Goal: Check status: Check status

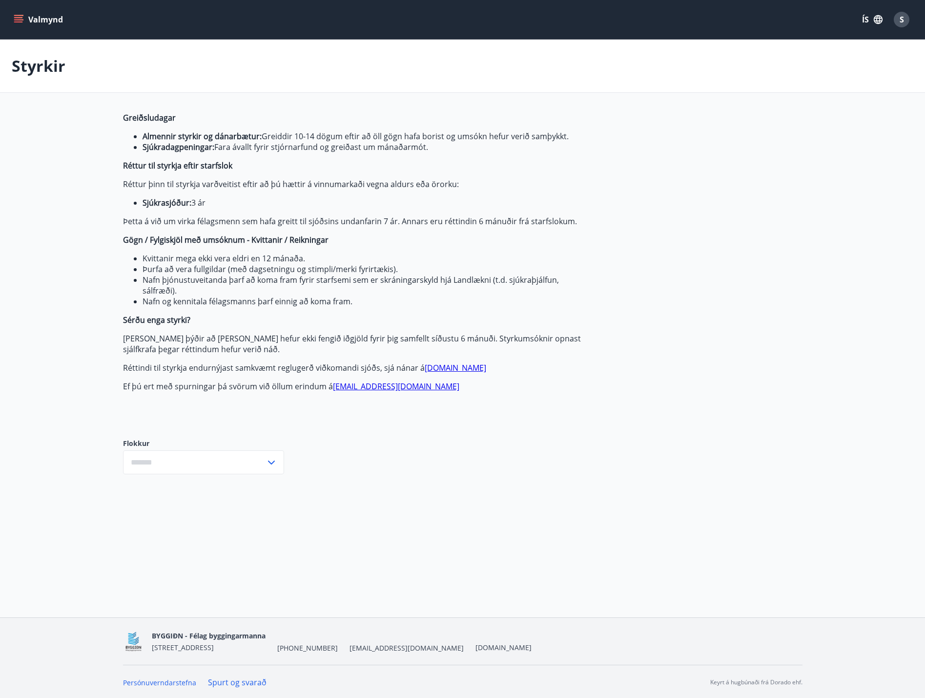
type input "***"
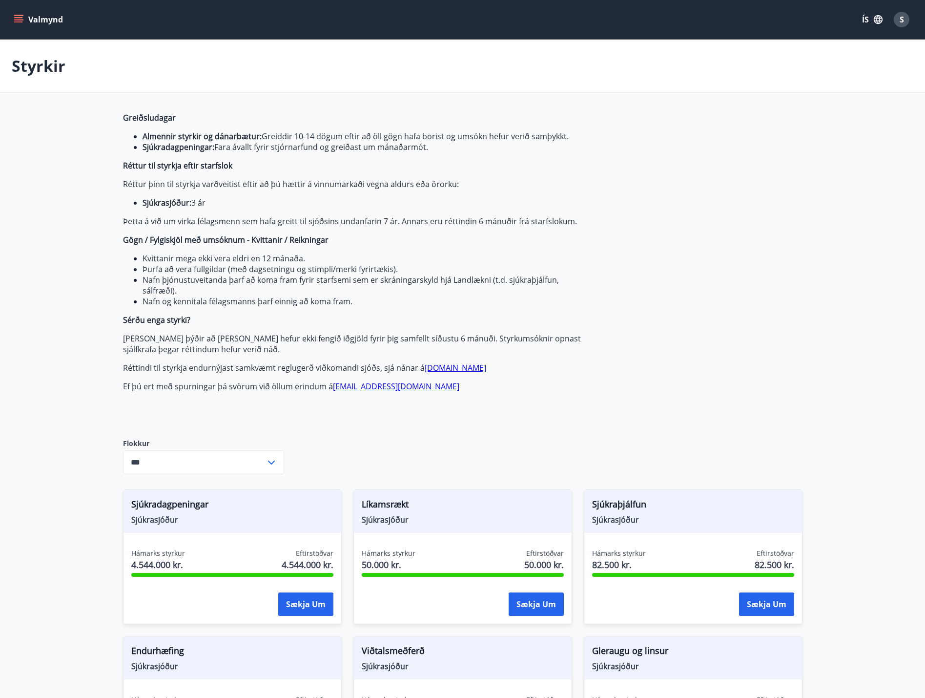
click at [16, 19] on icon "menu" at bounding box center [19, 20] width 10 height 10
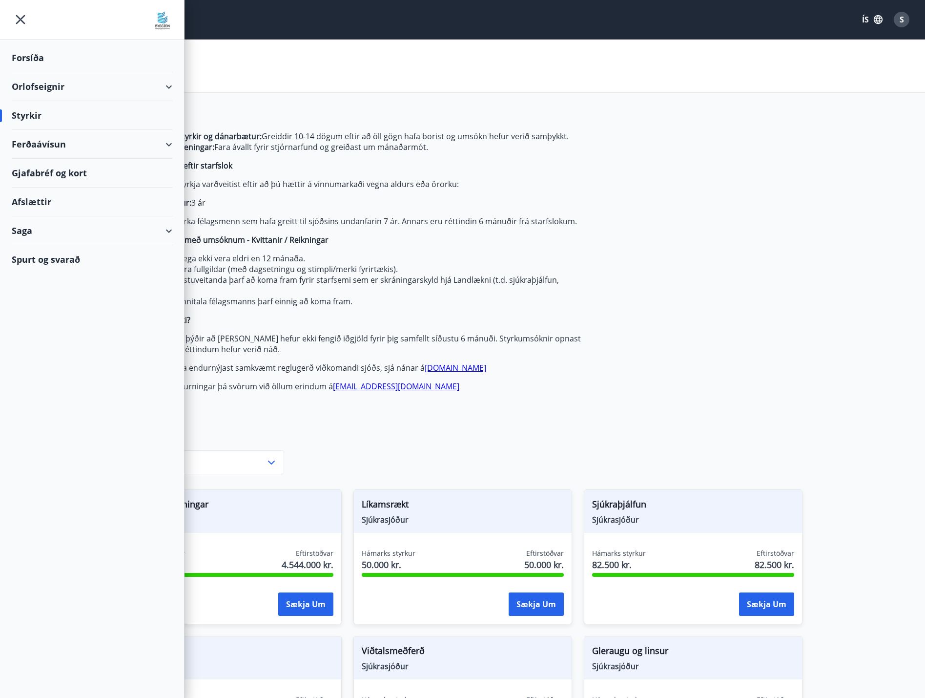
click at [25, 111] on div "Styrkir" at bounding box center [92, 115] width 161 height 29
click at [30, 114] on div "Styrkir" at bounding box center [92, 115] width 161 height 29
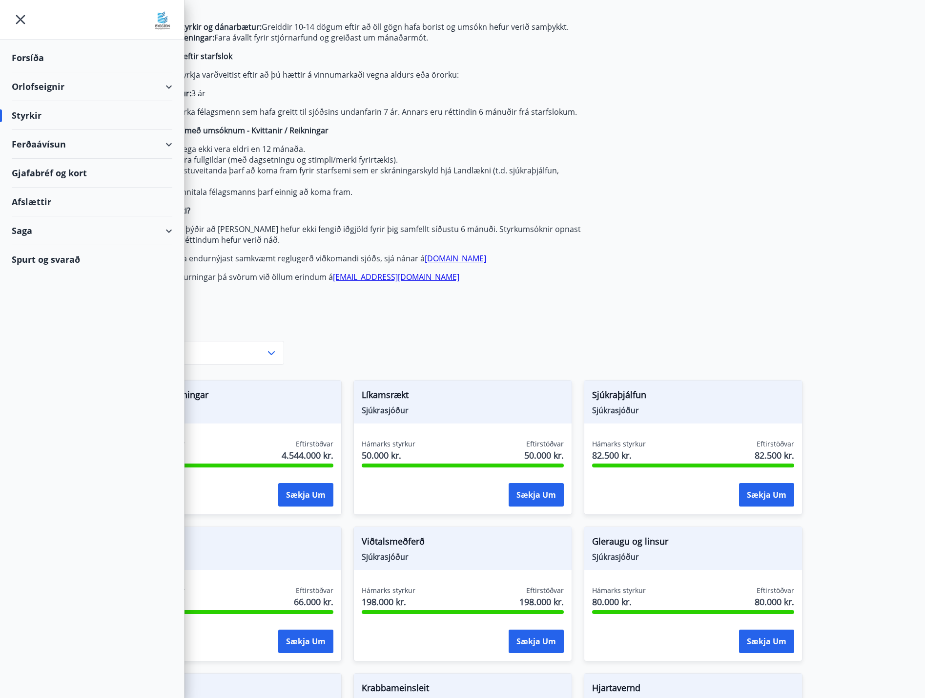
scroll to position [195, 0]
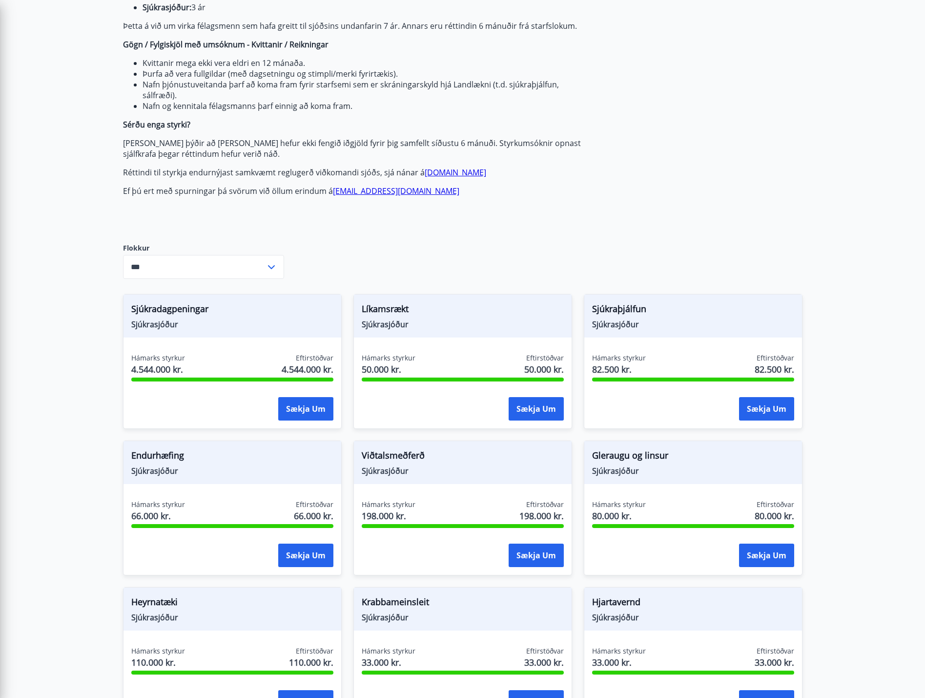
click at [329, 216] on div "Greiðsludagar Almennir styrkir og dánarbætur: Greiddir 10-14 dögum eftir að öll…" at bounding box center [353, 72] width 461 height 310
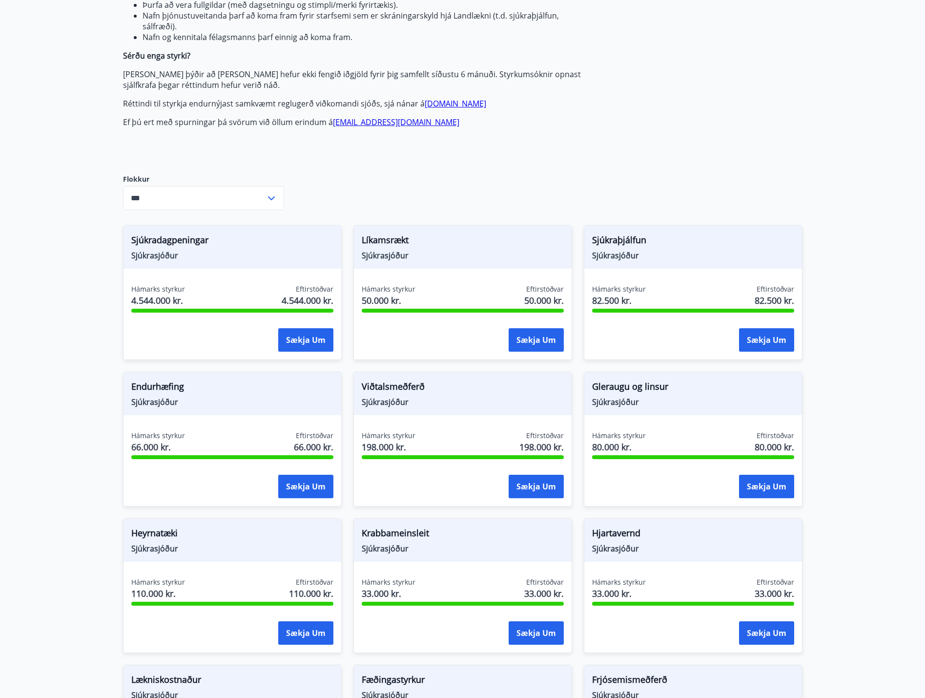
scroll to position [0, 0]
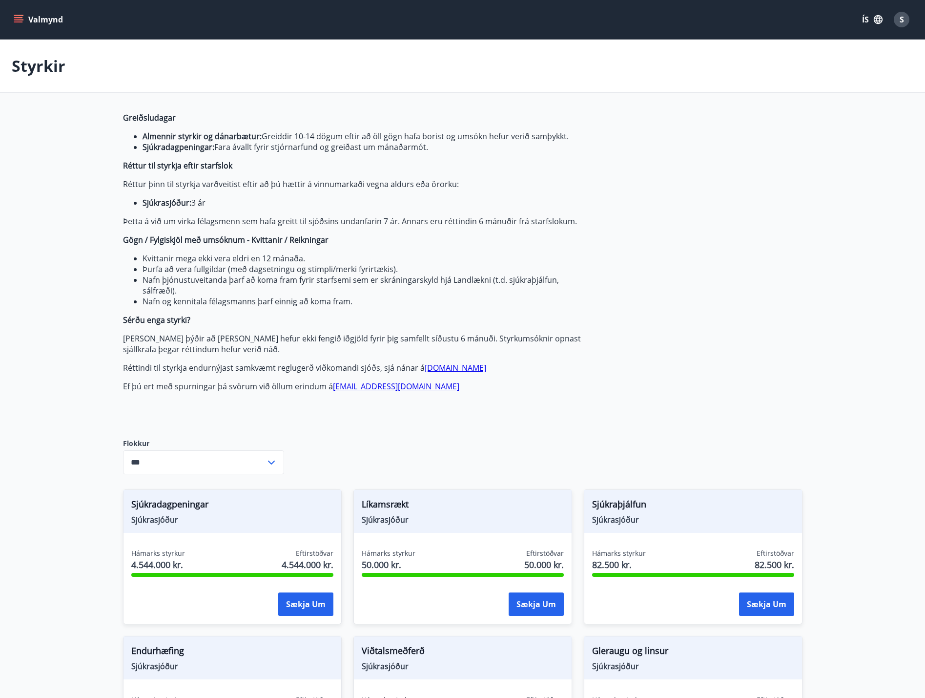
click at [241, 464] on input "***" at bounding box center [194, 462] width 143 height 24
click at [241, 463] on input "***" at bounding box center [194, 462] width 143 height 24
click at [12, 21] on button "Valmynd" at bounding box center [39, 20] width 55 height 18
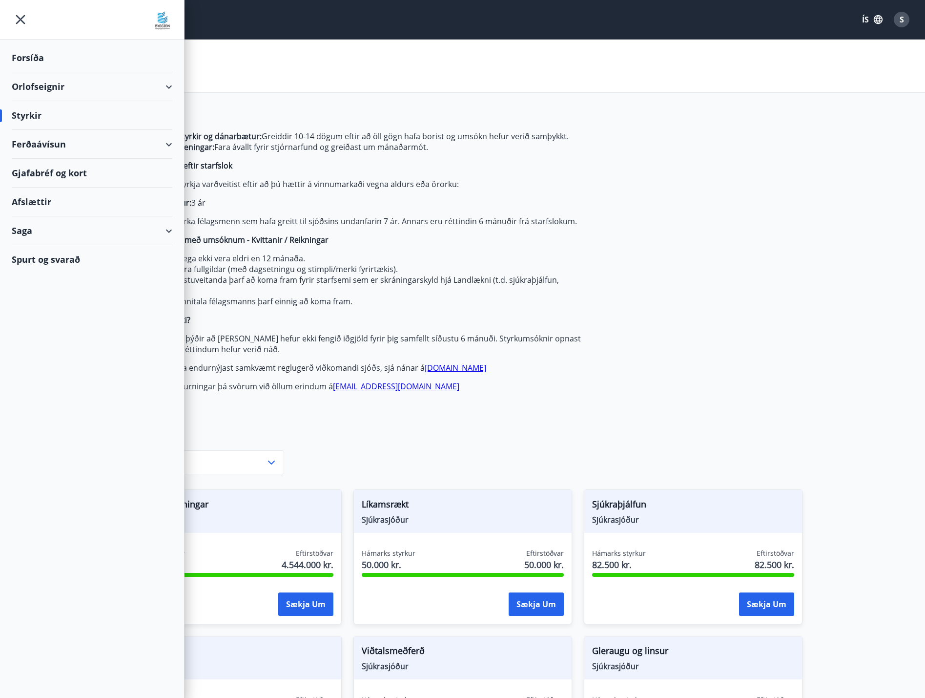
click at [26, 232] on div "Saga" at bounding box center [92, 230] width 161 height 29
click at [41, 297] on div "Umsóknir" at bounding box center [92, 296] width 145 height 21
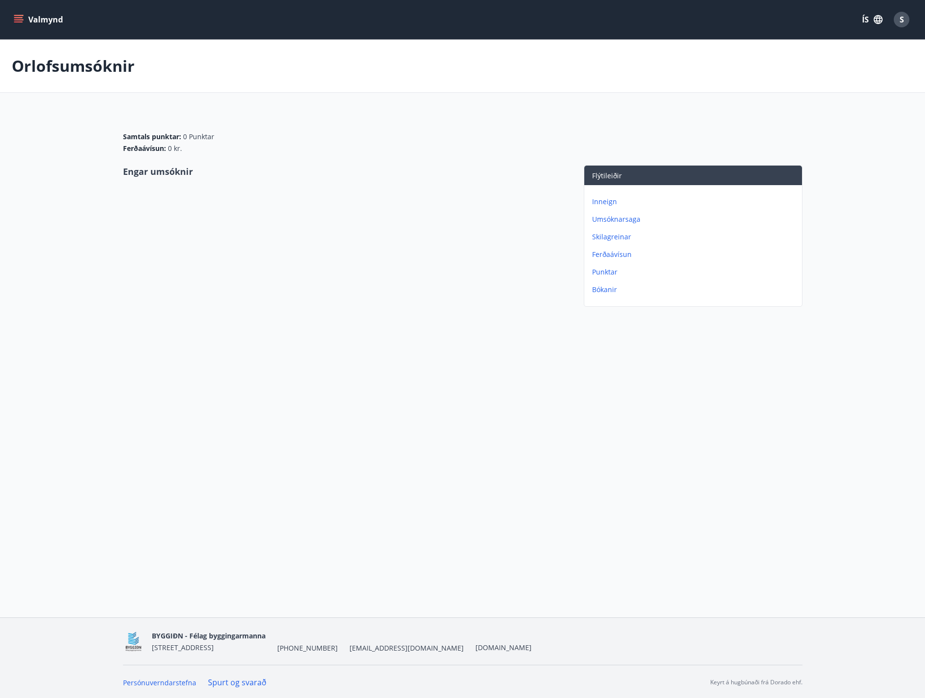
click at [21, 18] on icon "menu" at bounding box center [18, 17] width 9 height 1
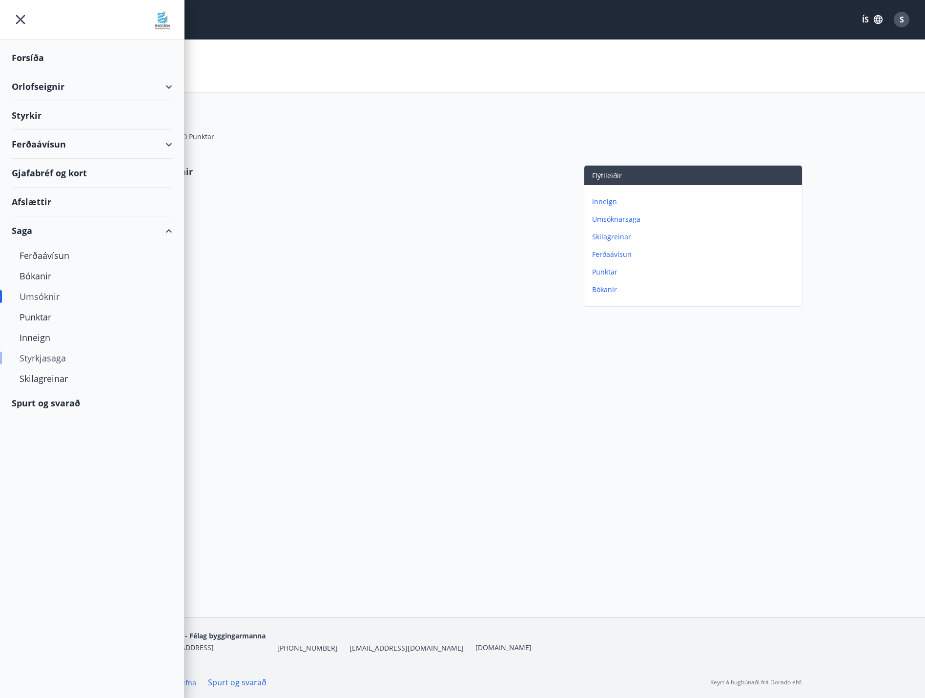
click at [48, 357] on div "Styrkjasaga" at bounding box center [92, 358] width 145 height 21
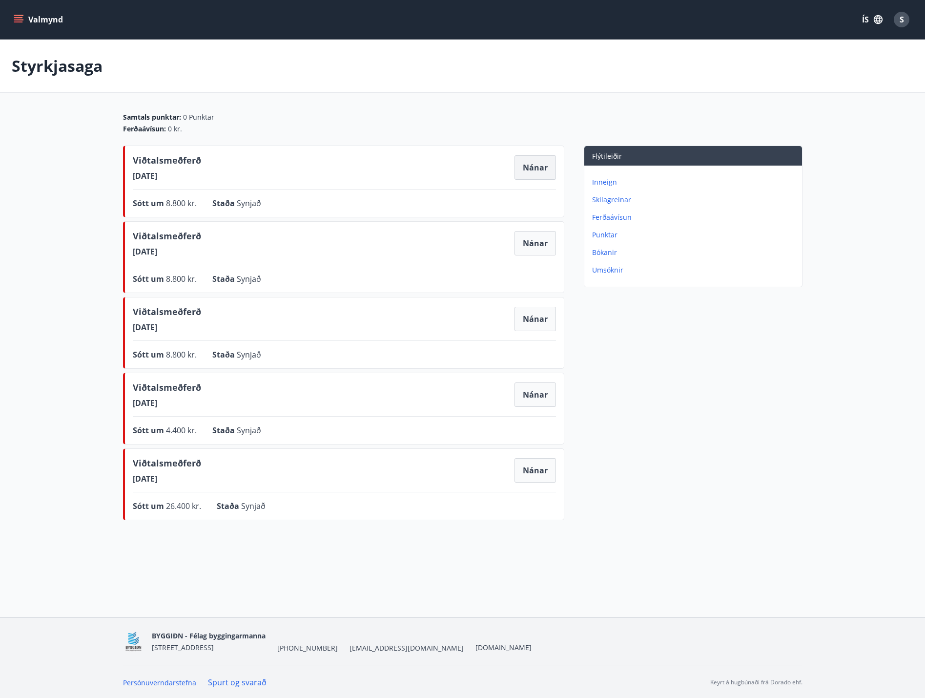
click at [536, 169] on button "Nánar" at bounding box center [535, 167] width 41 height 24
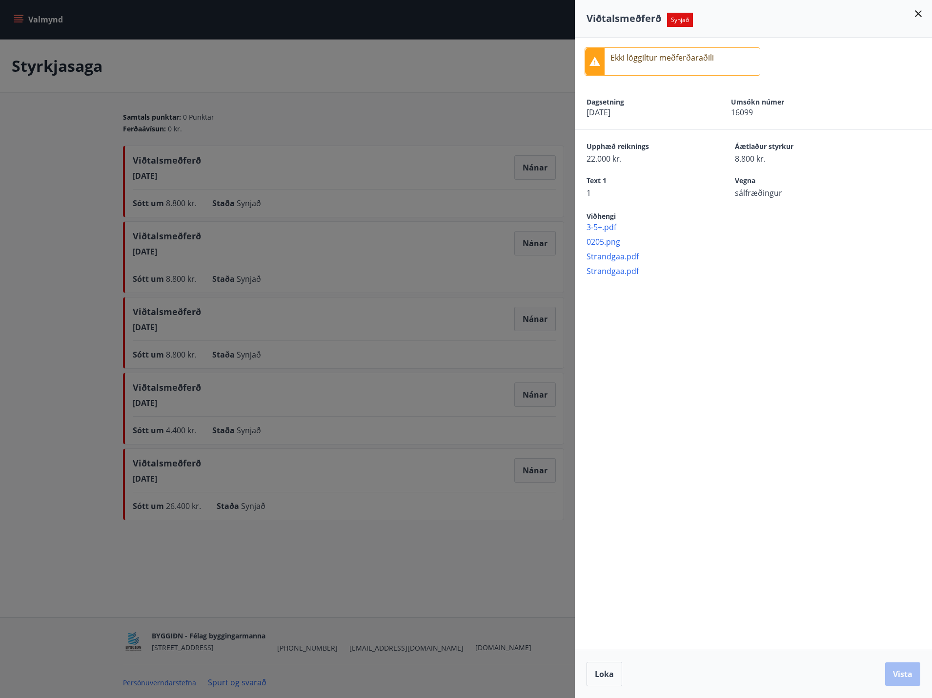
click at [606, 224] on span "3-5+.pdf" at bounding box center [760, 227] width 346 height 11
click at [607, 240] on span "0205.png" at bounding box center [760, 241] width 346 height 11
click at [899, 67] on div "Ekki löggiltur meðferðaraðili" at bounding box center [753, 62] width 357 height 48
click at [616, 257] on span "Strandgaa.pdf" at bounding box center [760, 256] width 346 height 11
click at [532, 56] on div at bounding box center [466, 349] width 932 height 698
